Goal: Task Accomplishment & Management: Manage account settings

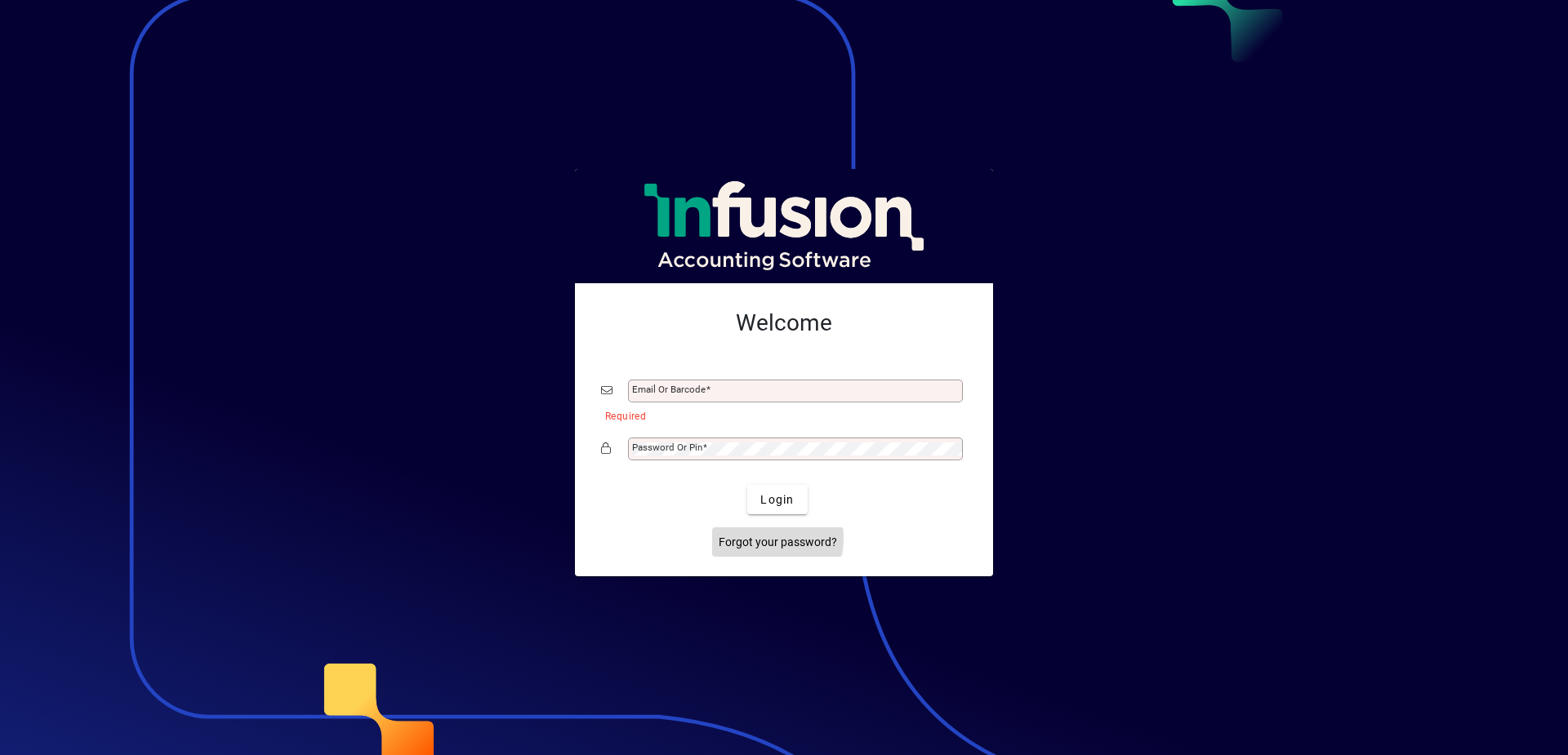
click at [769, 537] on span "Forgot your password?" at bounding box center [778, 543] width 118 height 17
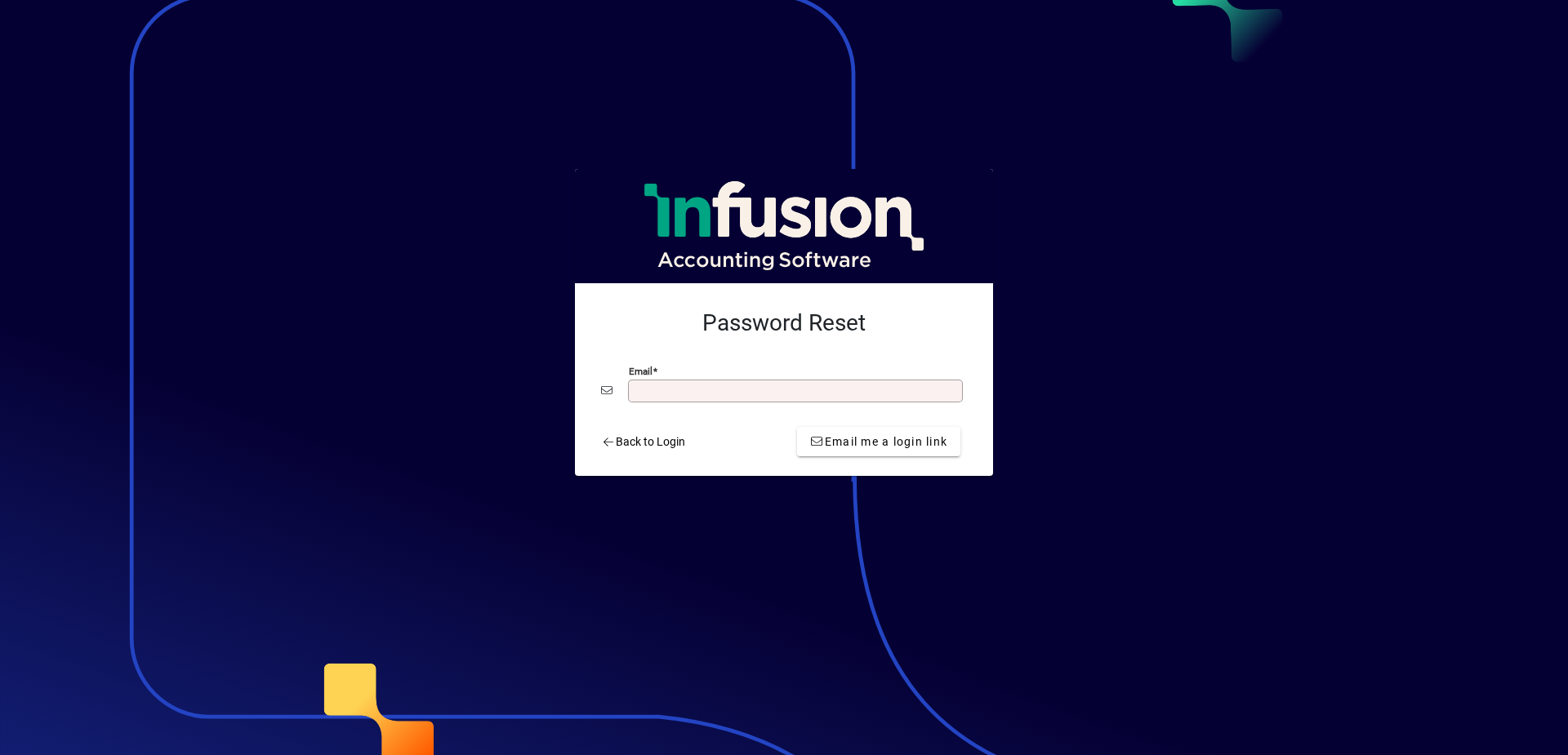
click at [656, 389] on input "Email" at bounding box center [796, 390] width 330 height 13
type input "**********"
click at [871, 449] on span "Email me a login link" at bounding box center [879, 442] width 137 height 17
